Goal: Transaction & Acquisition: Purchase product/service

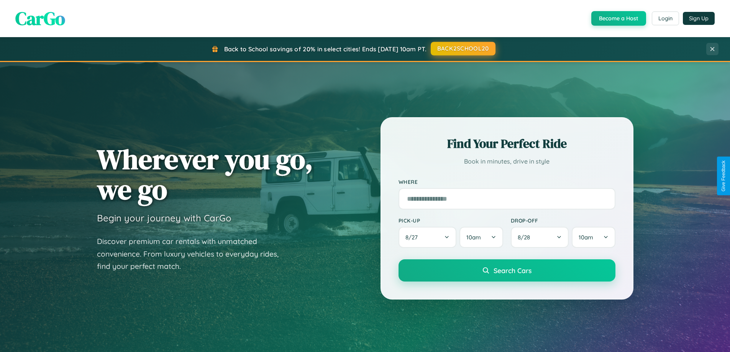
click at [463, 49] on button "BACK2SCHOOL20" at bounding box center [463, 49] width 65 height 14
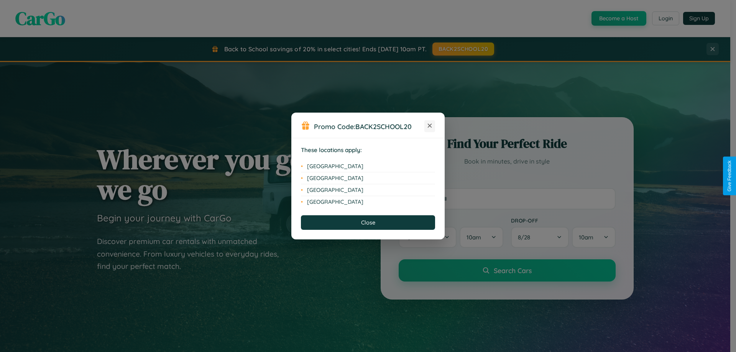
click at [430, 126] on icon at bounding box center [430, 126] width 4 height 4
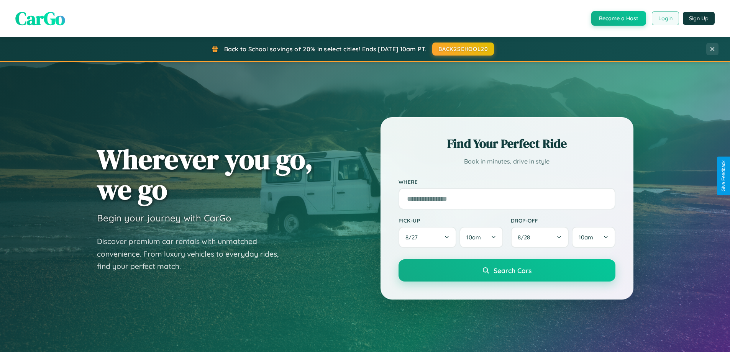
click at [665, 18] on button "Login" at bounding box center [665, 18] width 27 height 14
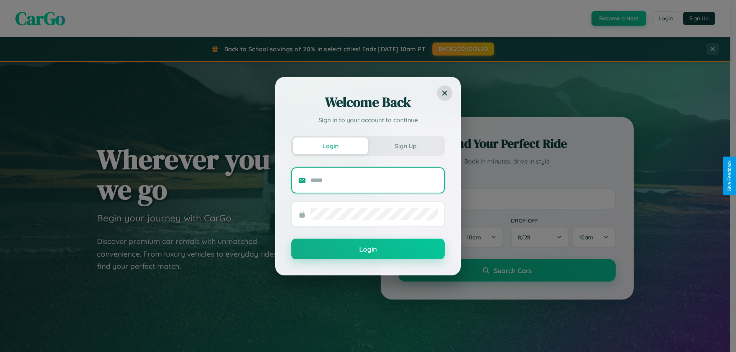
click at [374, 180] on input "text" at bounding box center [373, 180] width 127 height 12
type input "**********"
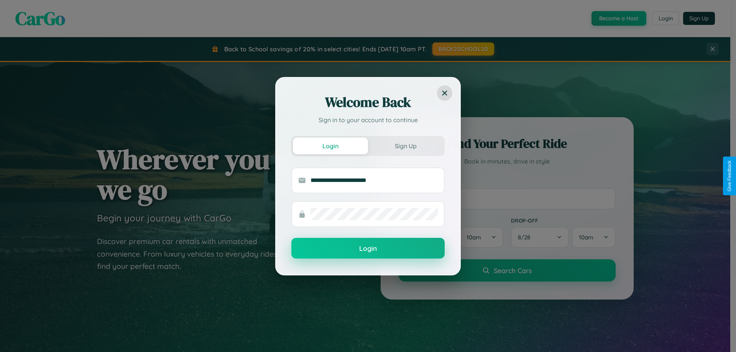
click at [368, 249] on button "Login" at bounding box center [367, 248] width 153 height 21
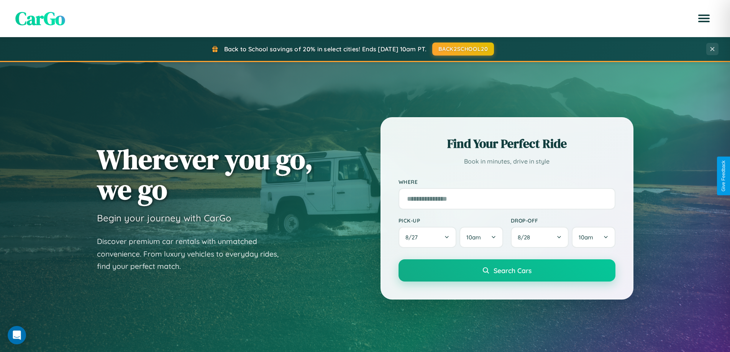
scroll to position [23, 0]
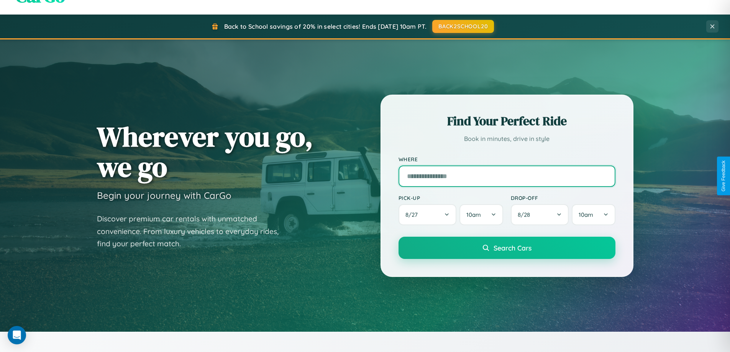
click at [507, 176] on input "text" at bounding box center [507, 176] width 217 height 21
type input "**********"
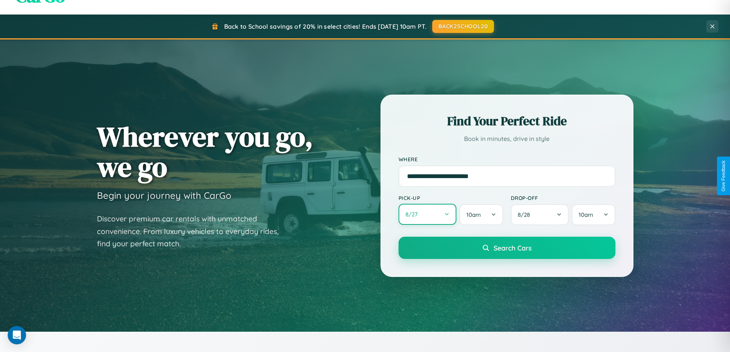
click at [427, 215] on button "8 / 27" at bounding box center [428, 214] width 58 height 21
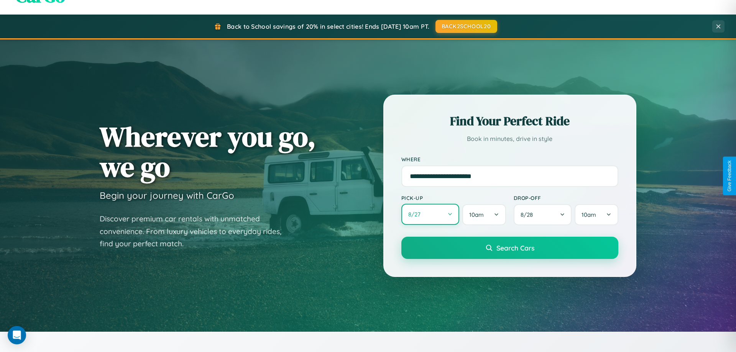
select select "*"
select select "****"
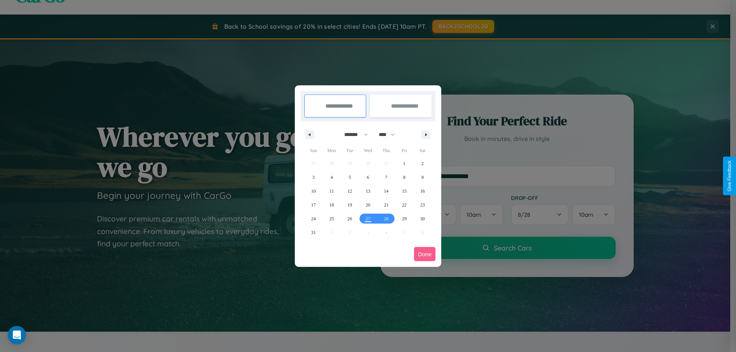
click at [353, 135] on select "******* ******** ***** ***** *** **** **** ****** ********* ******* ******** **…" at bounding box center [354, 134] width 33 height 13
select select "*"
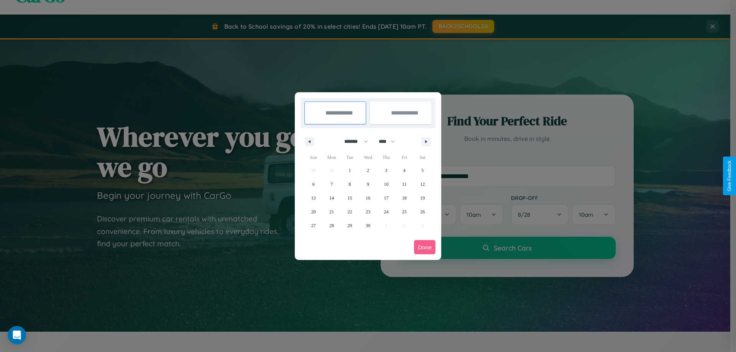
drag, startPoint x: 390, startPoint y: 141, endPoint x: 368, endPoint y: 154, distance: 25.4
click at [390, 141] on select "**** **** **** **** **** **** **** **** **** **** **** **** **** **** **** ****…" at bounding box center [386, 141] width 23 height 13
select select "****"
click at [386, 170] on span "2" at bounding box center [386, 171] width 2 height 14
type input "**********"
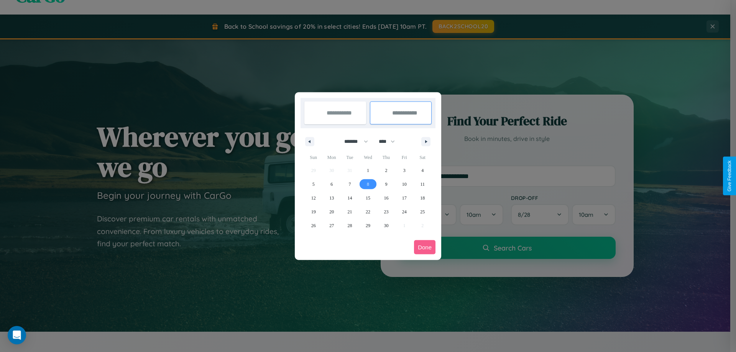
click at [368, 184] on span "8" at bounding box center [368, 184] width 2 height 14
type input "**********"
click at [425, 247] on button "Done" at bounding box center [424, 247] width 21 height 14
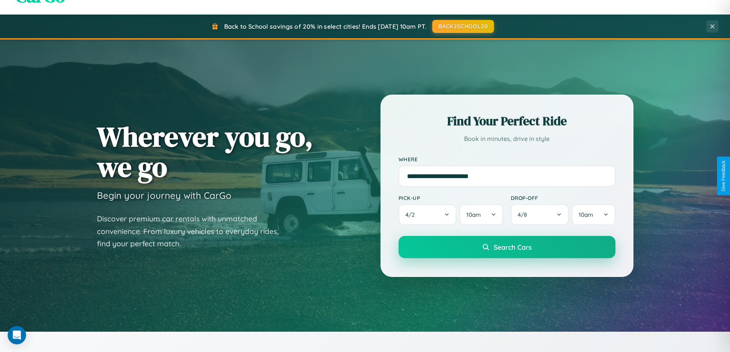
click at [507, 247] on span "Search Cars" at bounding box center [513, 247] width 38 height 8
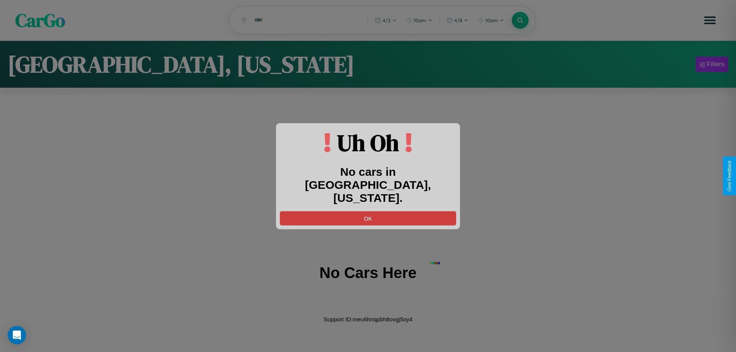
click at [368, 212] on button "OK" at bounding box center [368, 218] width 176 height 14
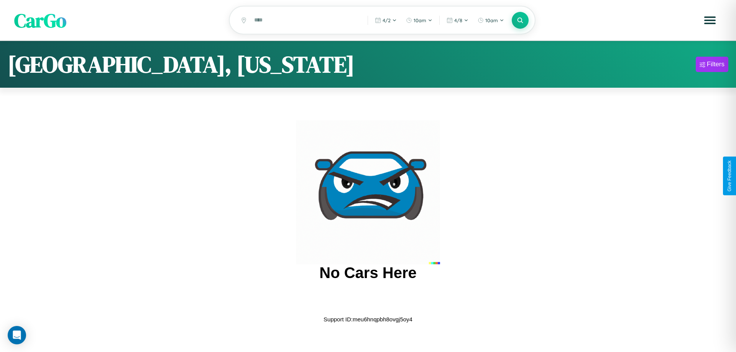
click at [40, 21] on span "CarGo" at bounding box center [40, 20] width 52 height 26
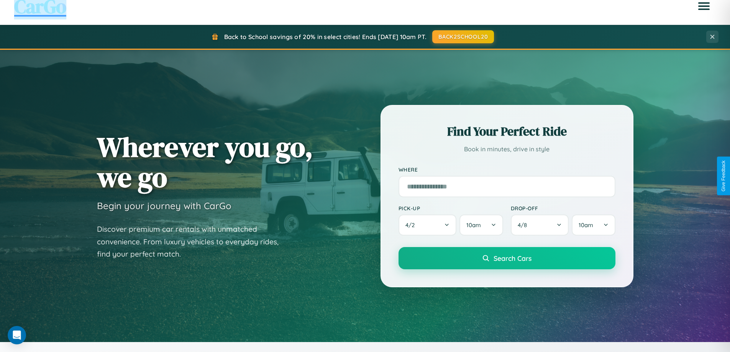
scroll to position [1232, 0]
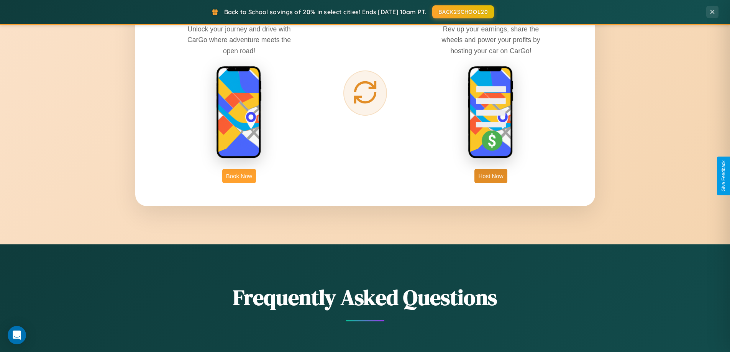
click at [239, 176] on button "Book Now" at bounding box center [239, 176] width 34 height 14
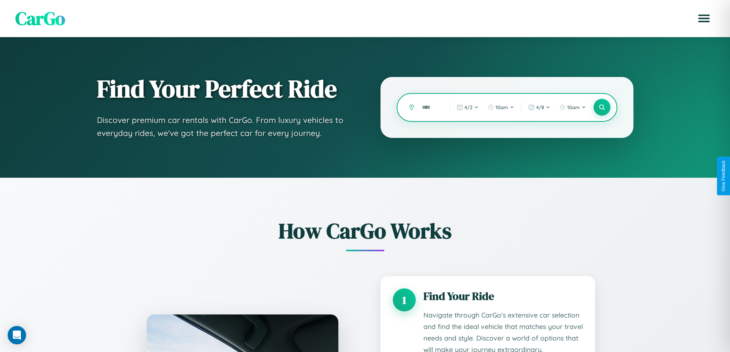
click at [430, 107] on input "text" at bounding box center [430, 107] width 24 height 13
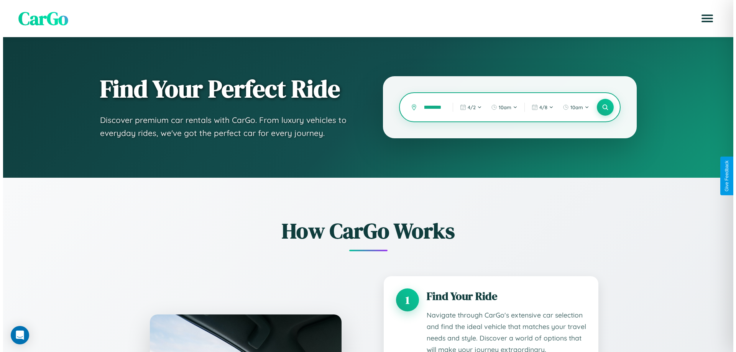
scroll to position [0, 14]
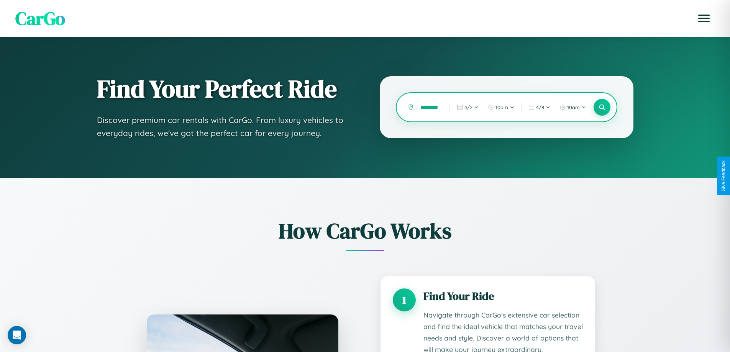
type input "**********"
click at [602, 107] on icon at bounding box center [601, 107] width 7 height 7
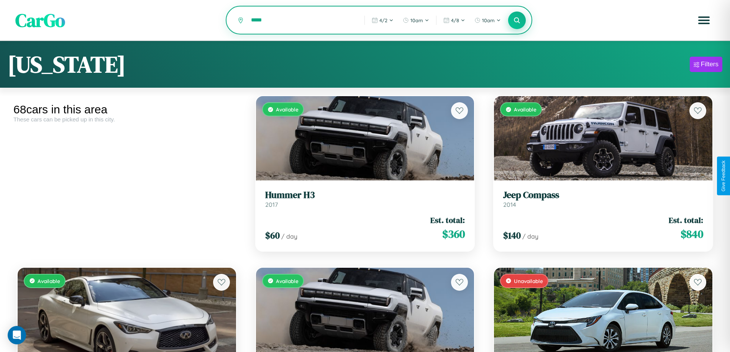
type input "*****"
click at [517, 21] on icon at bounding box center [517, 19] width 7 height 7
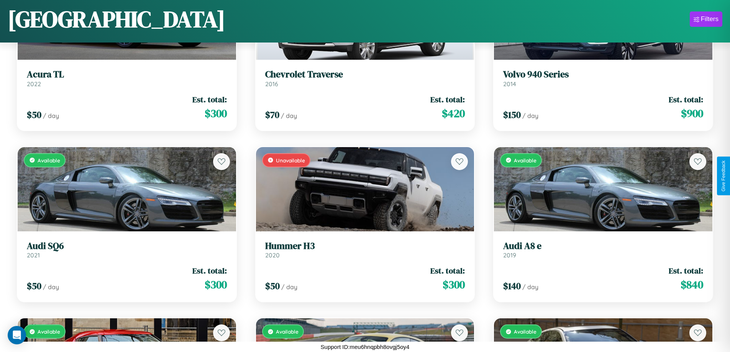
scroll to position [2168, 0]
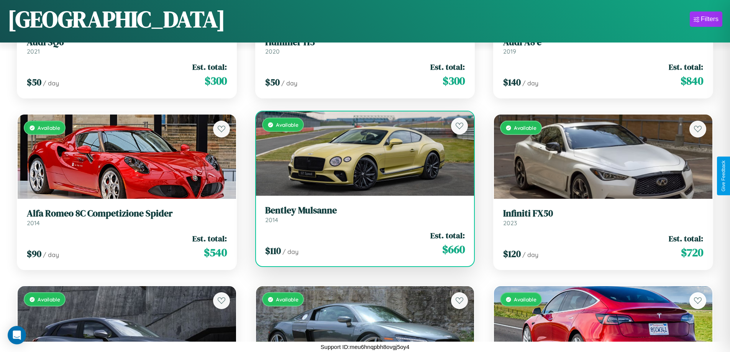
click at [362, 217] on link "Bentley Mulsanne 2014" at bounding box center [365, 214] width 200 height 19
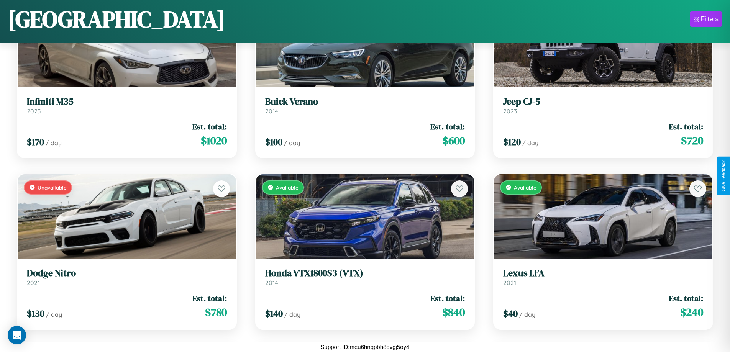
scroll to position [794, 0]
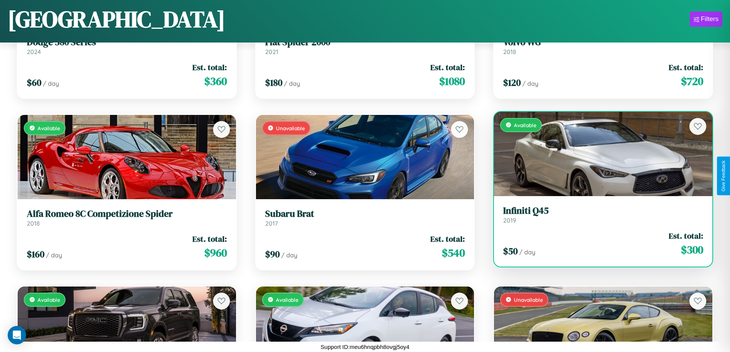
click at [598, 216] on link "Infiniti Q45 2019" at bounding box center [603, 214] width 200 height 19
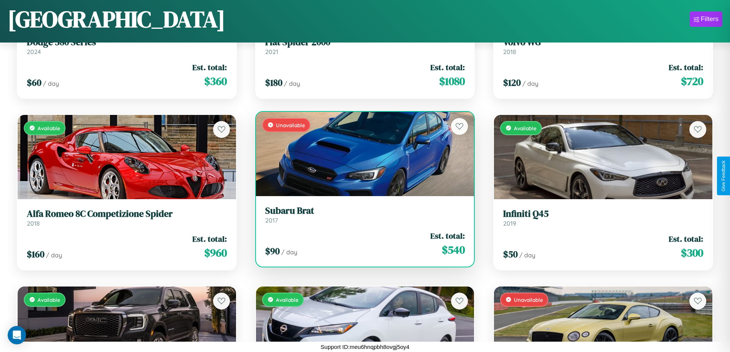
scroll to position [1138, 0]
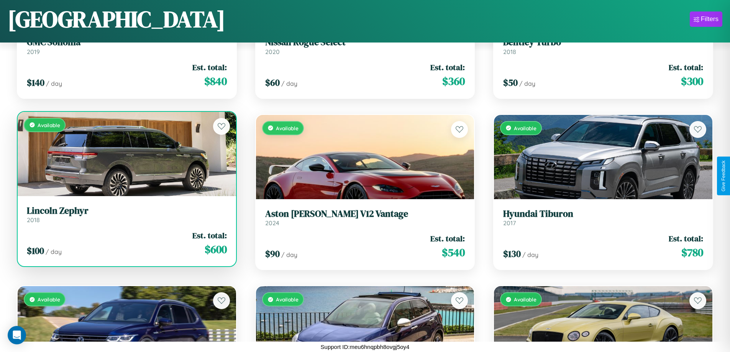
click at [126, 216] on link "Lincoln Zephyr 2018" at bounding box center [127, 214] width 200 height 19
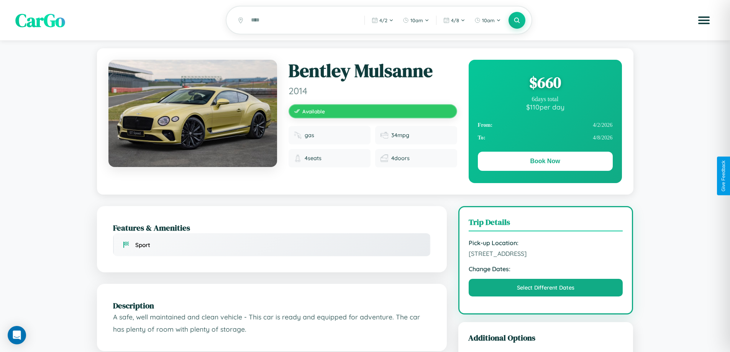
scroll to position [79, 0]
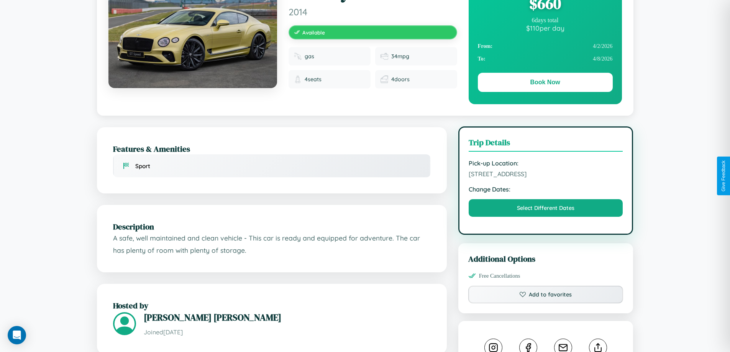
click at [546, 176] on span "[STREET_ADDRESS]" at bounding box center [546, 174] width 154 height 8
click at [546, 175] on span "4446 School Street Tokyo 13420 Japan" at bounding box center [546, 174] width 154 height 8
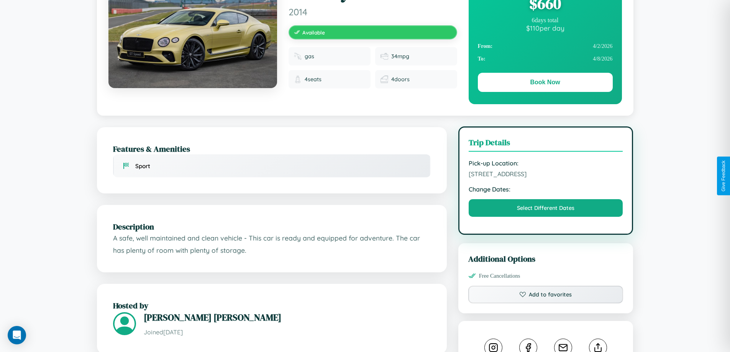
click at [546, 175] on span "4446 School Street Tokyo 13420 Japan" at bounding box center [546, 174] width 154 height 8
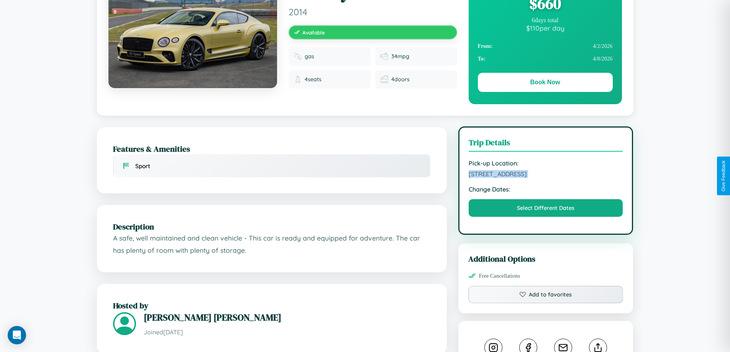
click at [546, 175] on span "4446 School Street Tokyo 13420 Japan" at bounding box center [546, 174] width 154 height 8
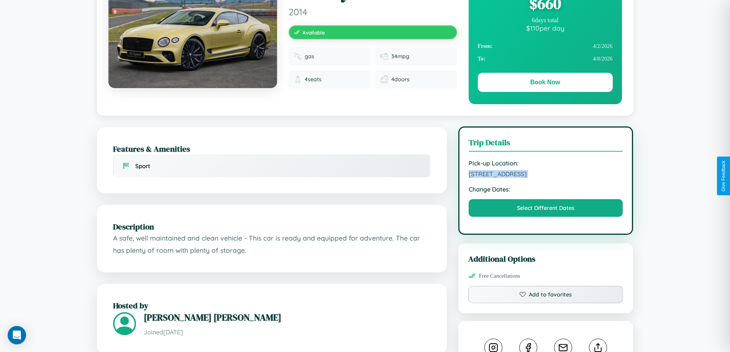
click at [546, 175] on span "4446 School Street Tokyo 13420 Japan" at bounding box center [546, 174] width 154 height 8
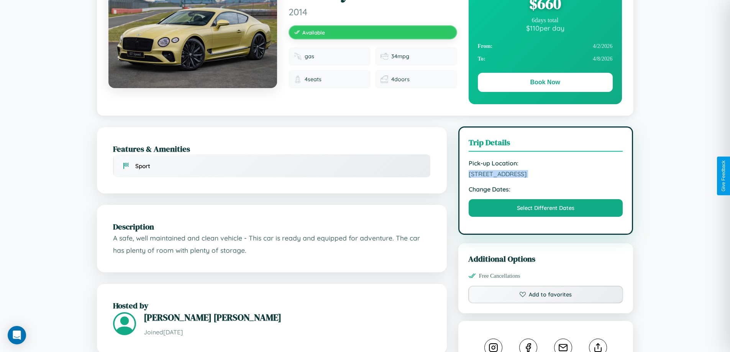
click at [546, 175] on span "4446 School Street Tokyo 13420 Japan" at bounding box center [546, 174] width 154 height 8
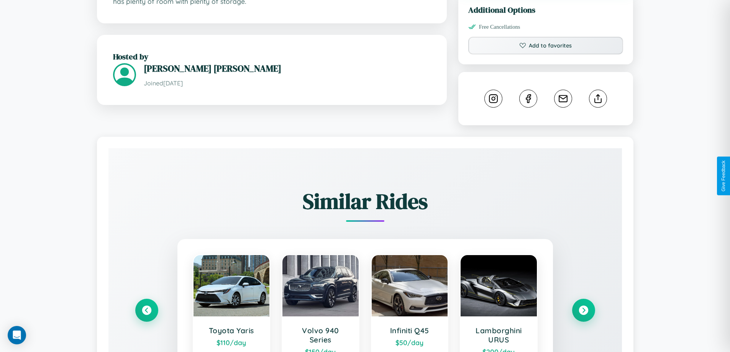
scroll to position [427, 0]
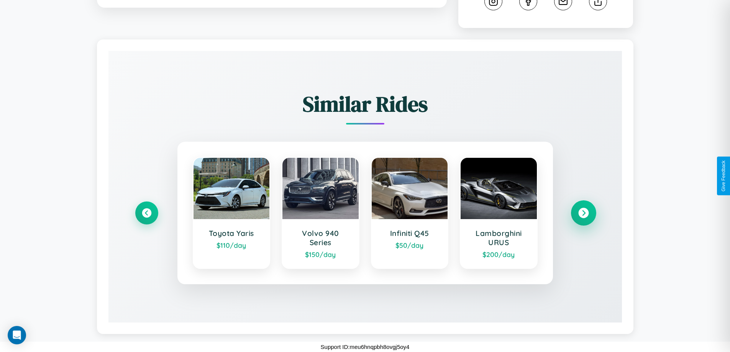
click at [583, 213] on icon at bounding box center [583, 213] width 10 height 10
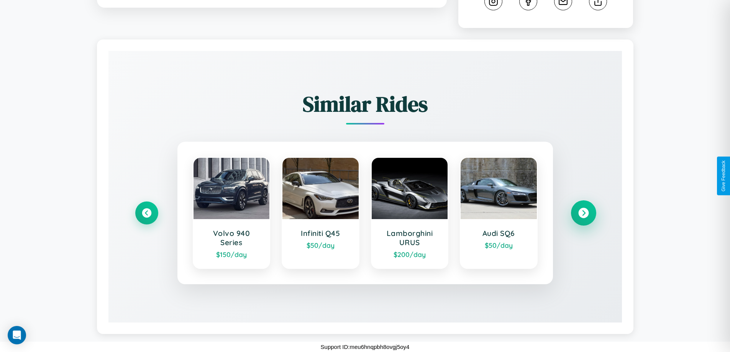
click at [583, 213] on icon at bounding box center [583, 213] width 10 height 10
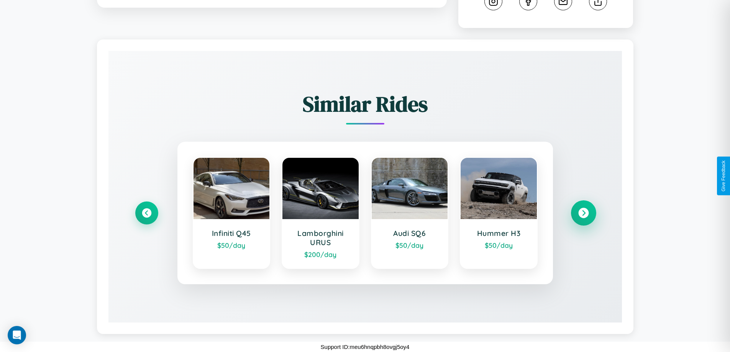
click at [583, 213] on icon at bounding box center [583, 213] width 10 height 10
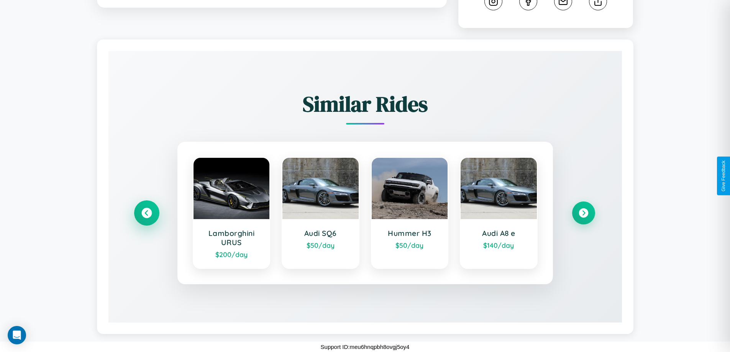
click at [146, 213] on icon at bounding box center [146, 213] width 10 height 10
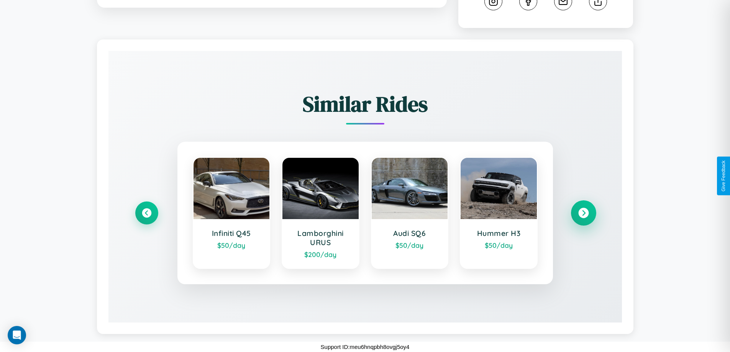
click at [583, 213] on icon at bounding box center [583, 213] width 10 height 10
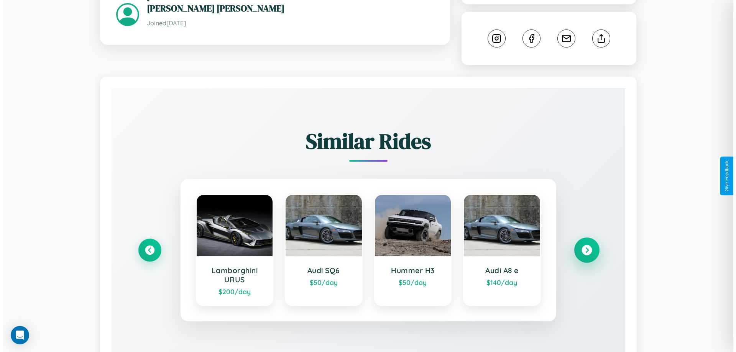
scroll to position [0, 0]
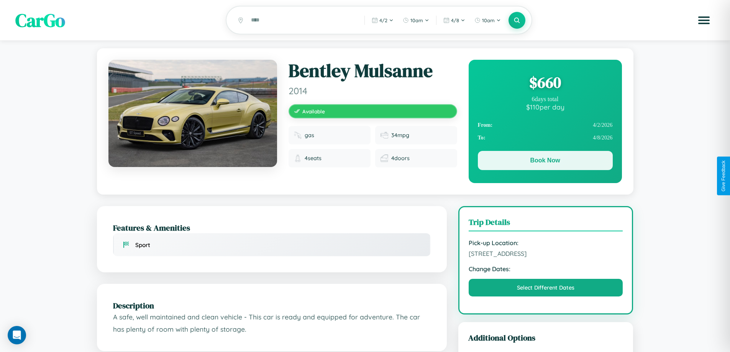
click at [545, 162] on button "Book Now" at bounding box center [545, 160] width 135 height 19
